Goal: Navigation & Orientation: Go to known website

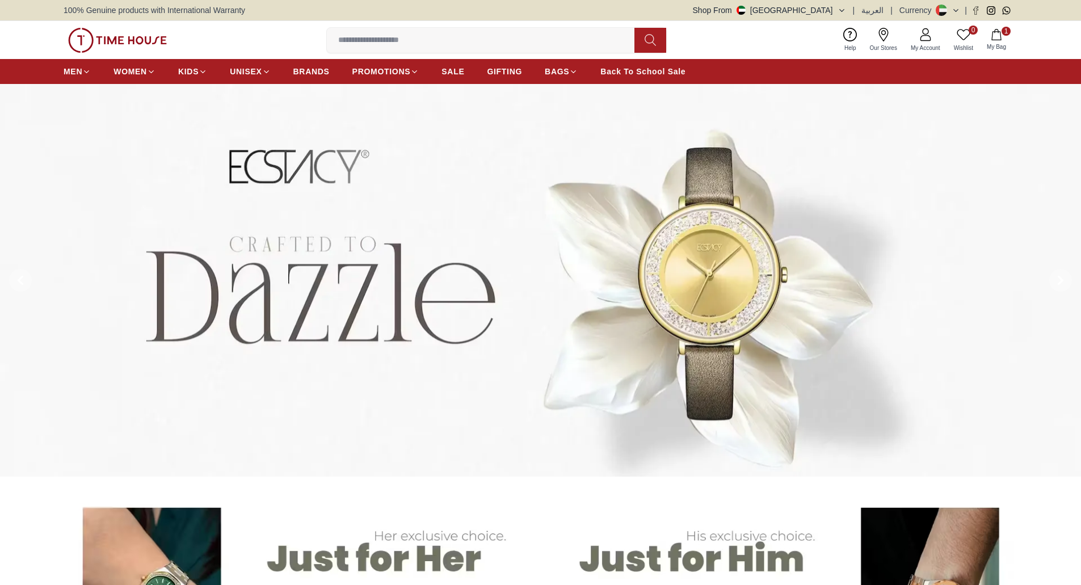
click at [805, 10] on div "100% Genuine products with International Warranty Shop From UAE | العربية | Cur…" at bounding box center [540, 10] width 953 height 20
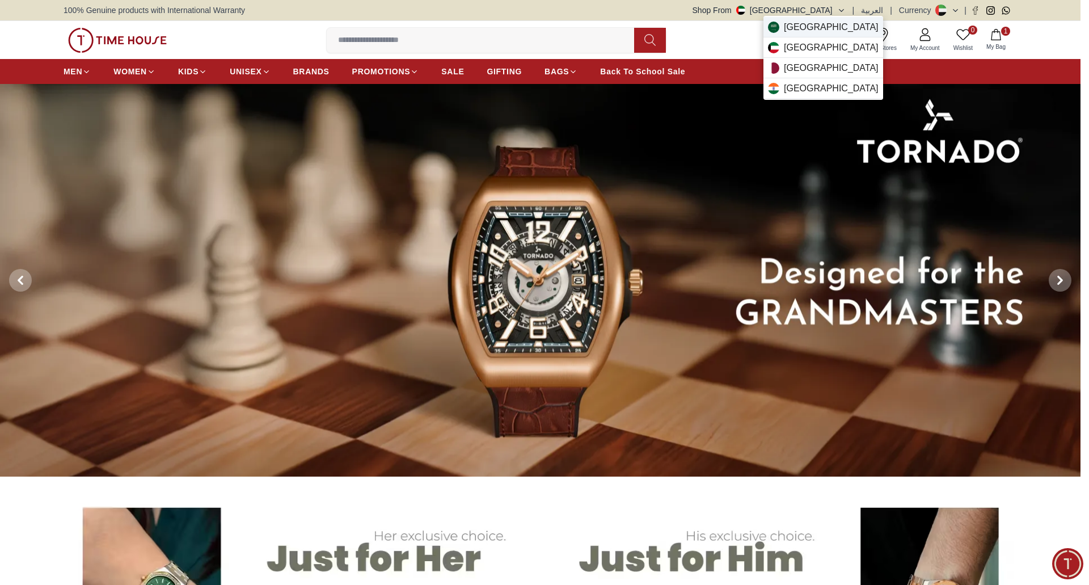
click at [806, 28] on span "Saudi Arabia" at bounding box center [831, 27] width 95 height 14
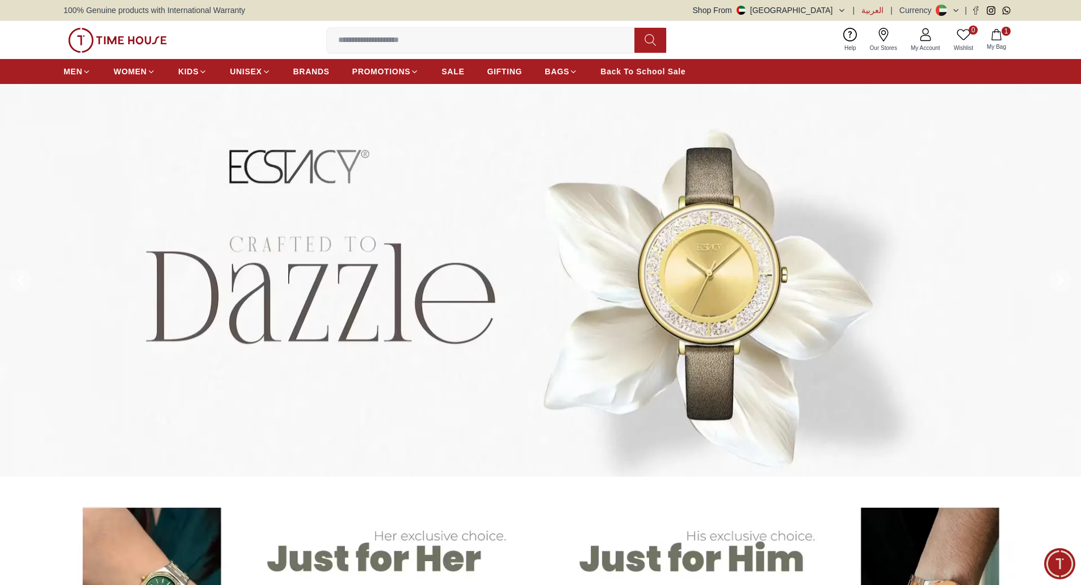
click at [877, 7] on span "العربية" at bounding box center [872, 10] width 22 height 11
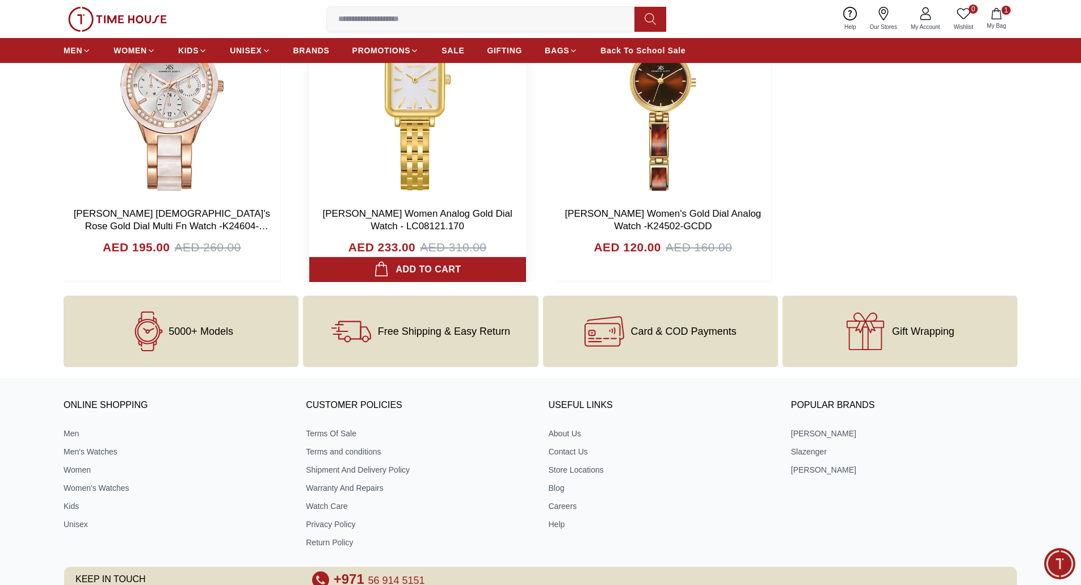
scroll to position [4383, 0]
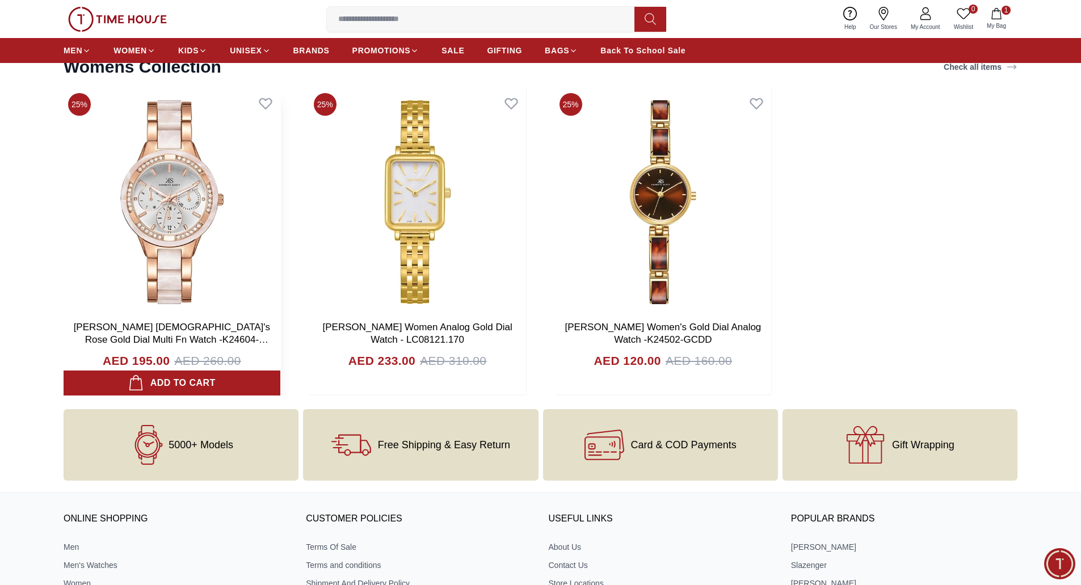
click at [187, 201] on img at bounding box center [172, 201] width 217 height 227
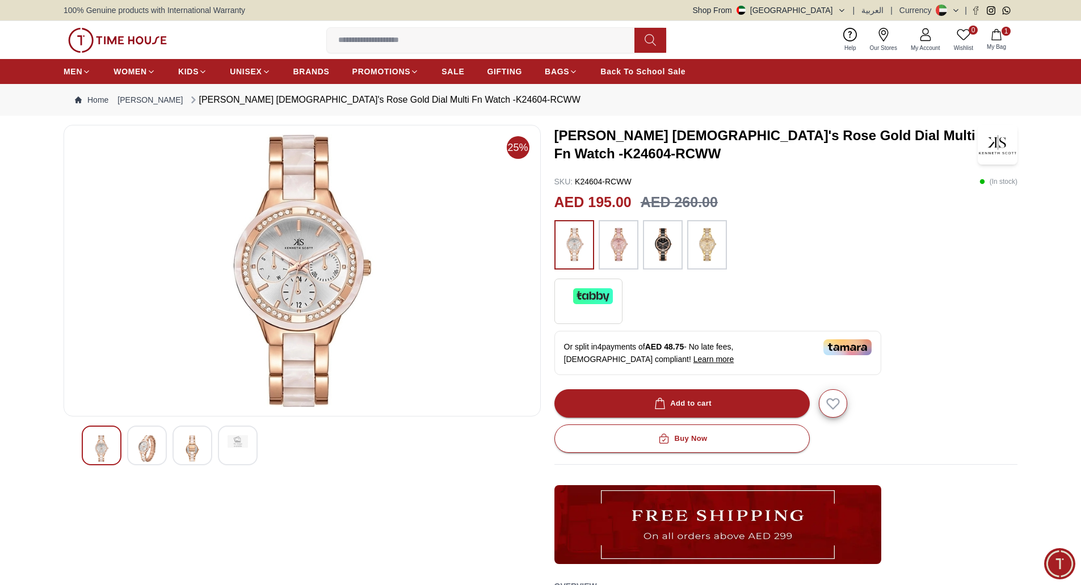
click at [145, 445] on img at bounding box center [147, 448] width 20 height 27
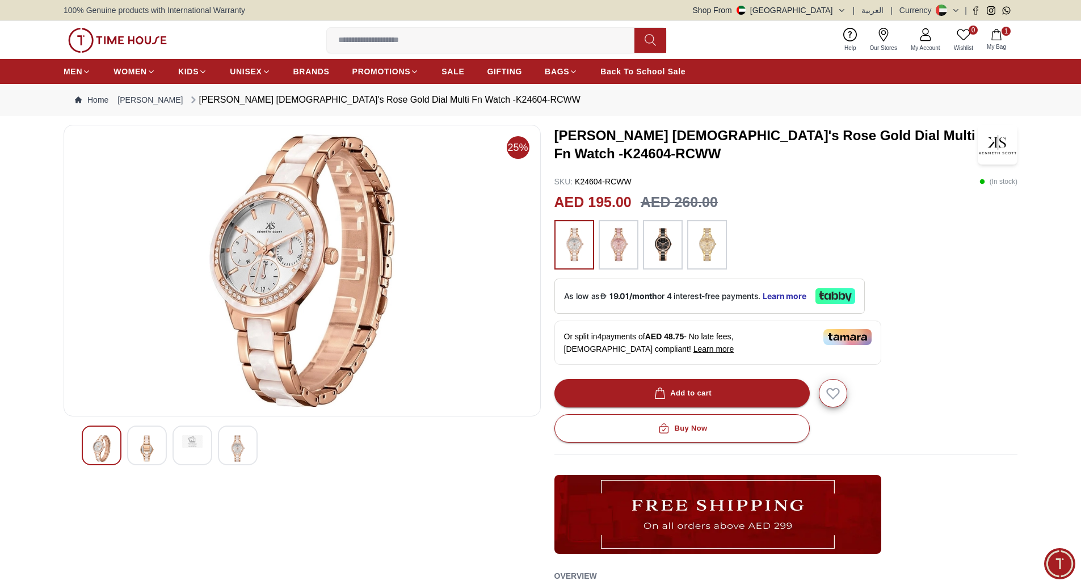
click at [248, 448] on div at bounding box center [238, 445] width 40 height 40
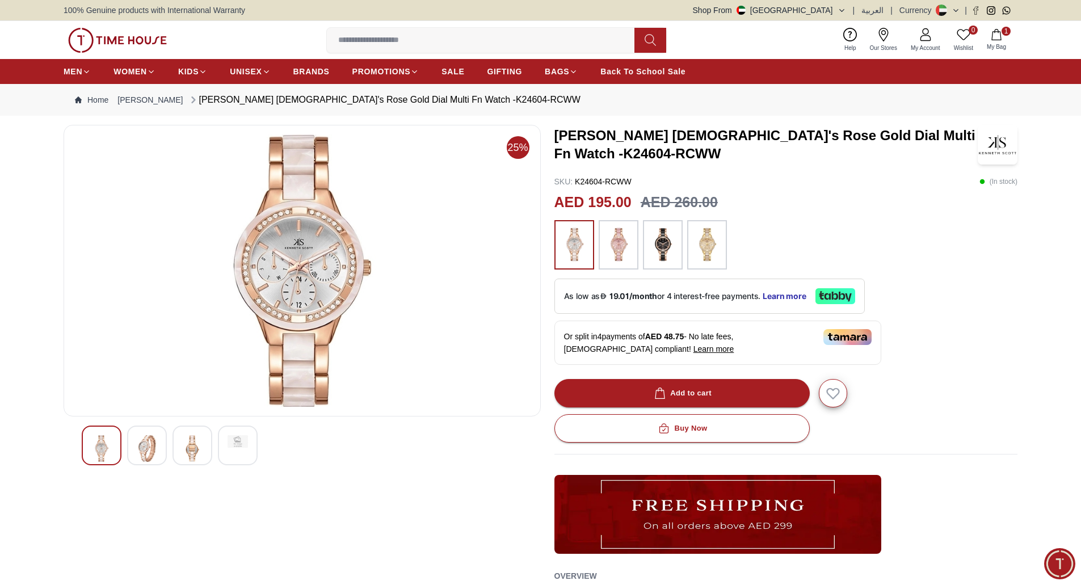
click at [179, 450] on div at bounding box center [192, 445] width 40 height 40
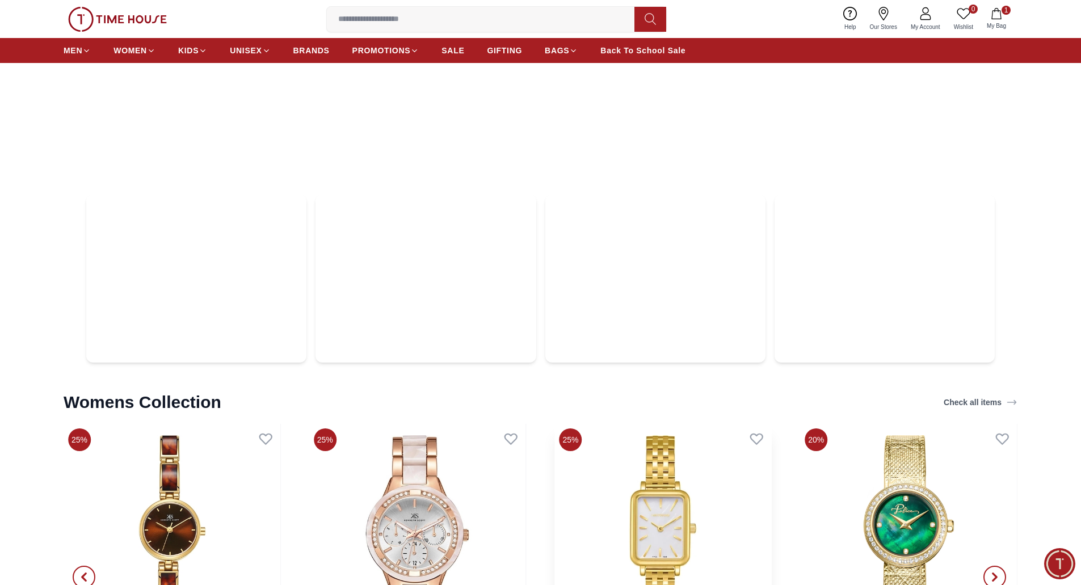
scroll to position [4027, 0]
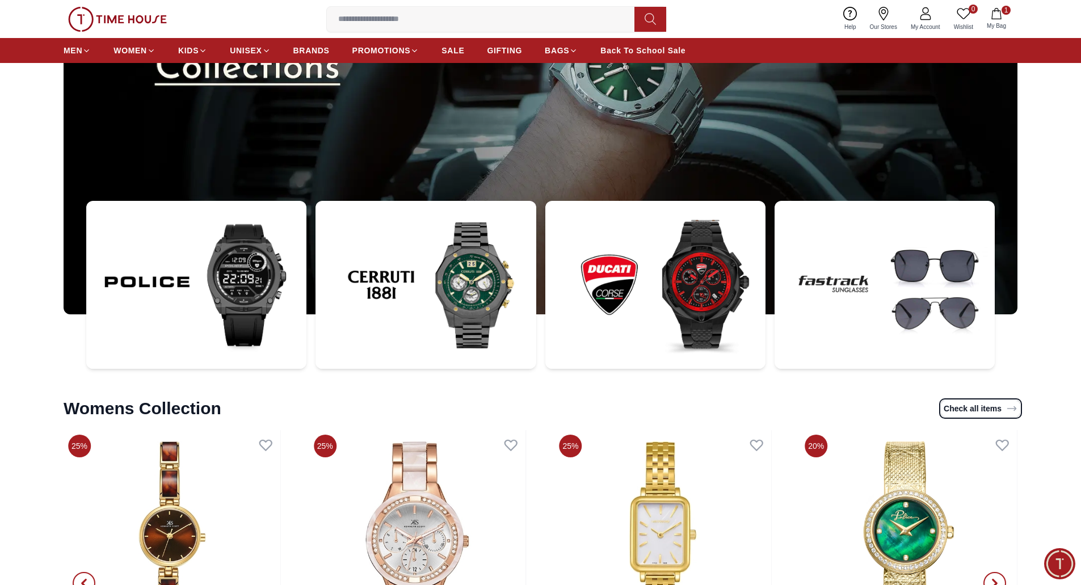
click at [960, 411] on link "Check all items" at bounding box center [980, 408] width 78 height 16
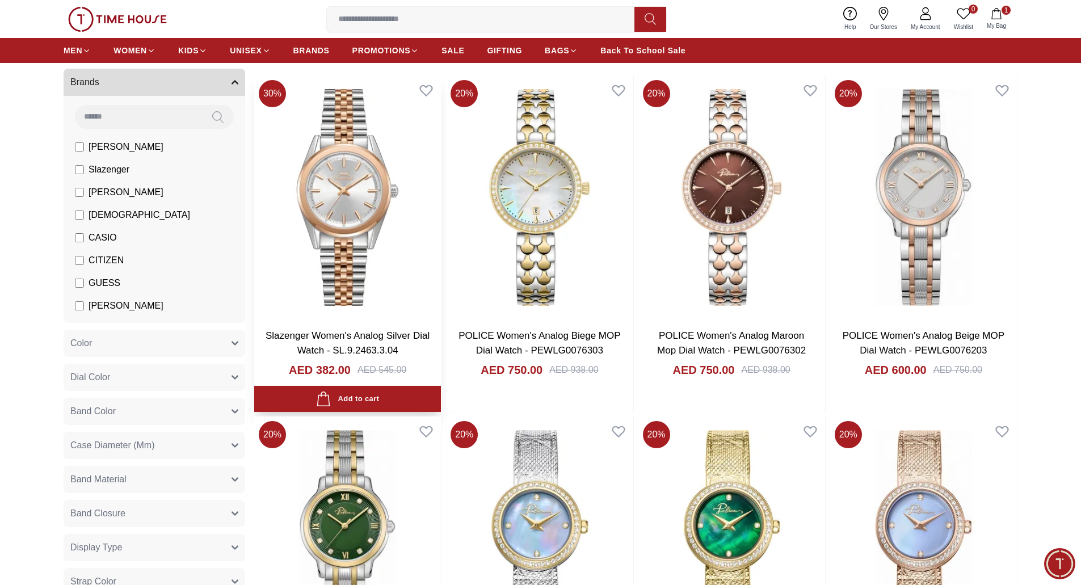
scroll to position [227, 0]
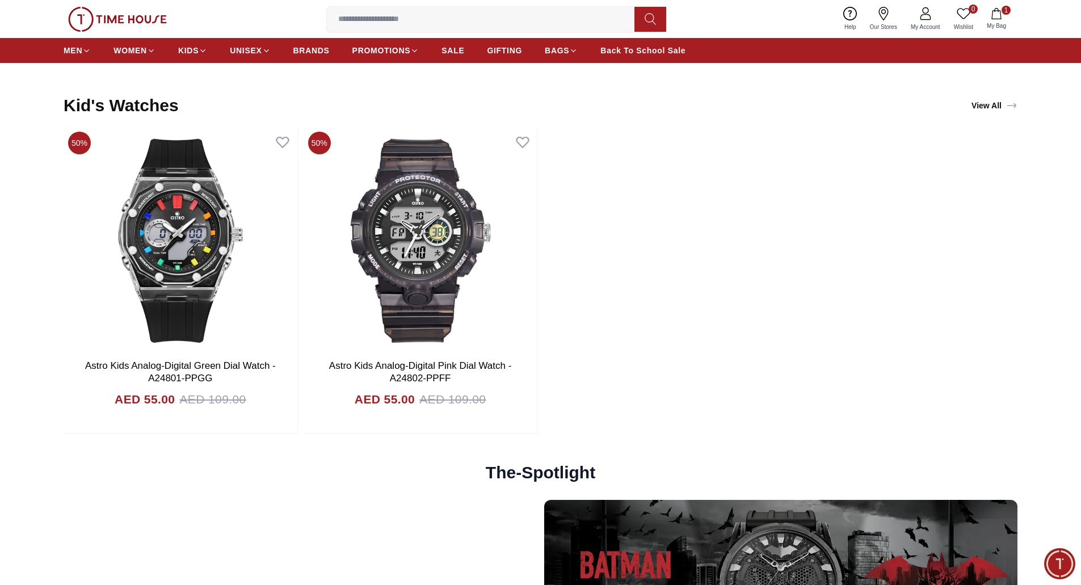
scroll to position [3086, 0]
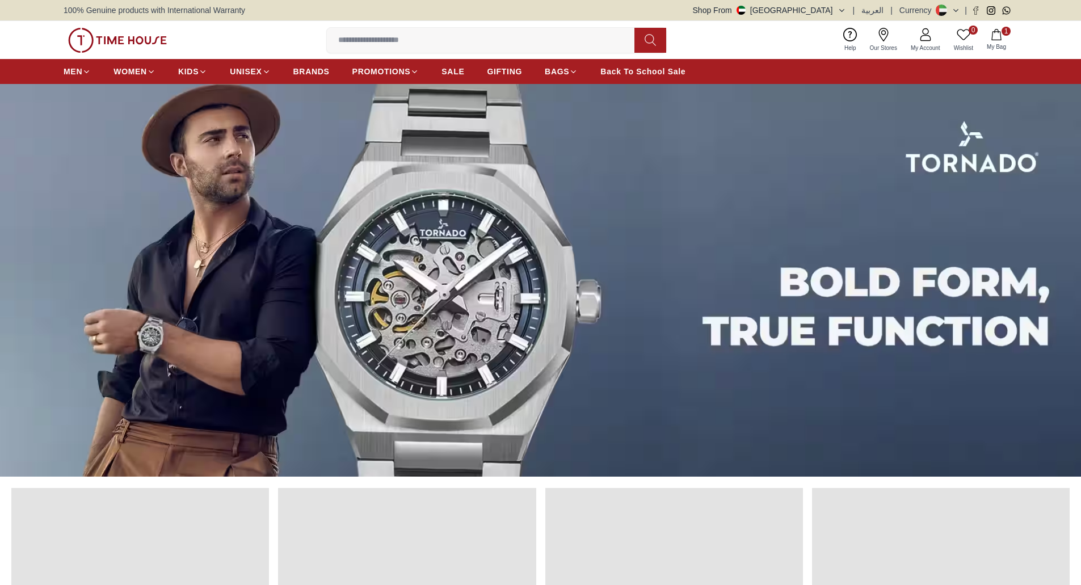
click at [843, 6] on icon "button" at bounding box center [841, 10] width 9 height 9
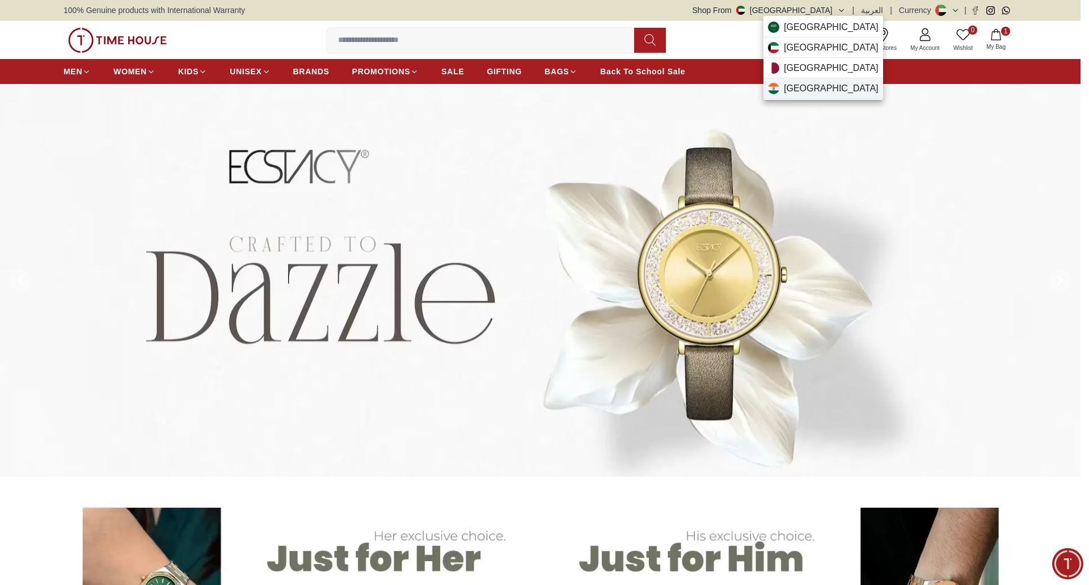
click at [804, 88] on div "[GEOGRAPHIC_DATA]" at bounding box center [823, 88] width 120 height 20
